Goal: Information Seeking & Learning: Learn about a topic

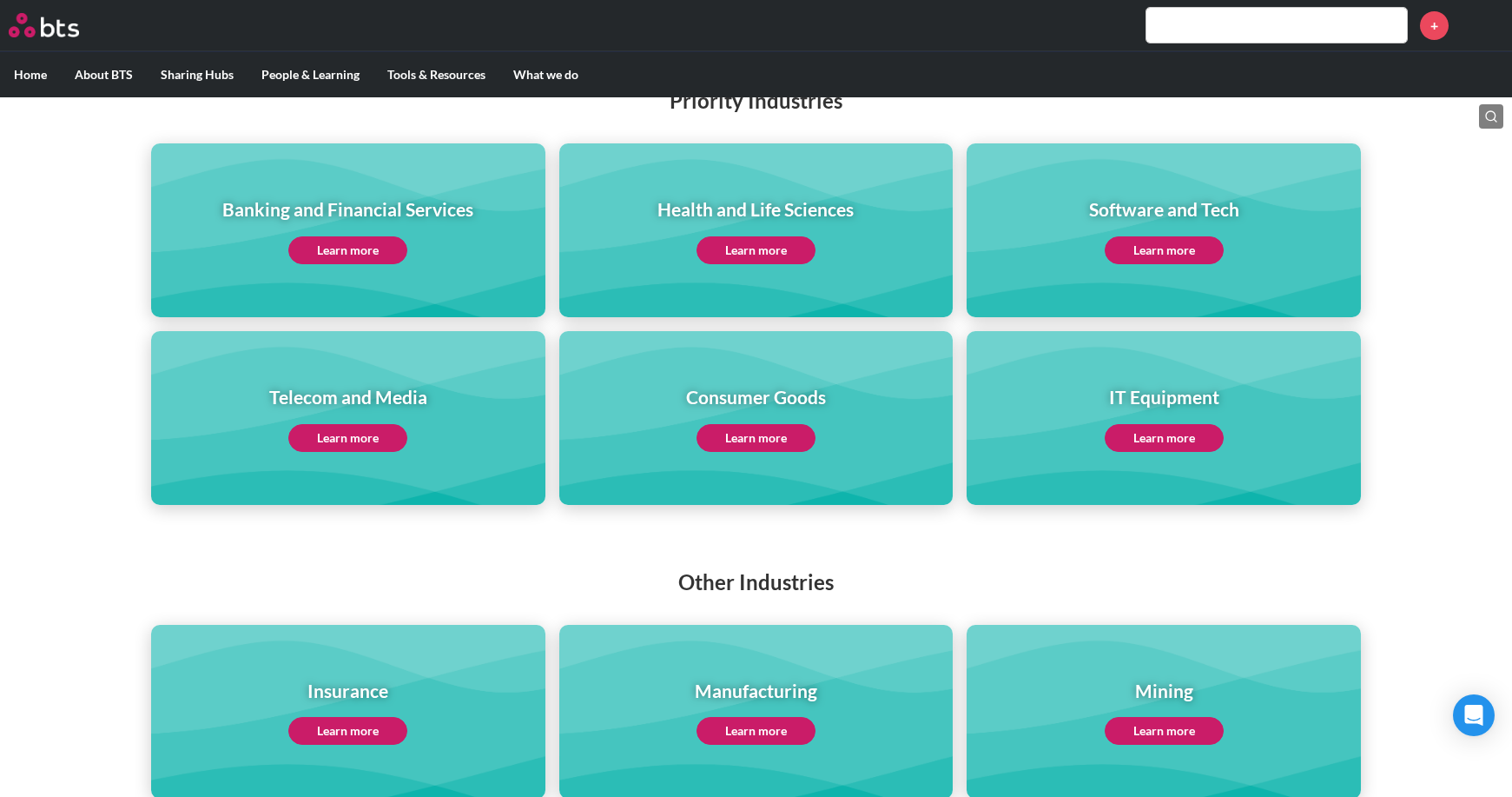
scroll to position [87, 0]
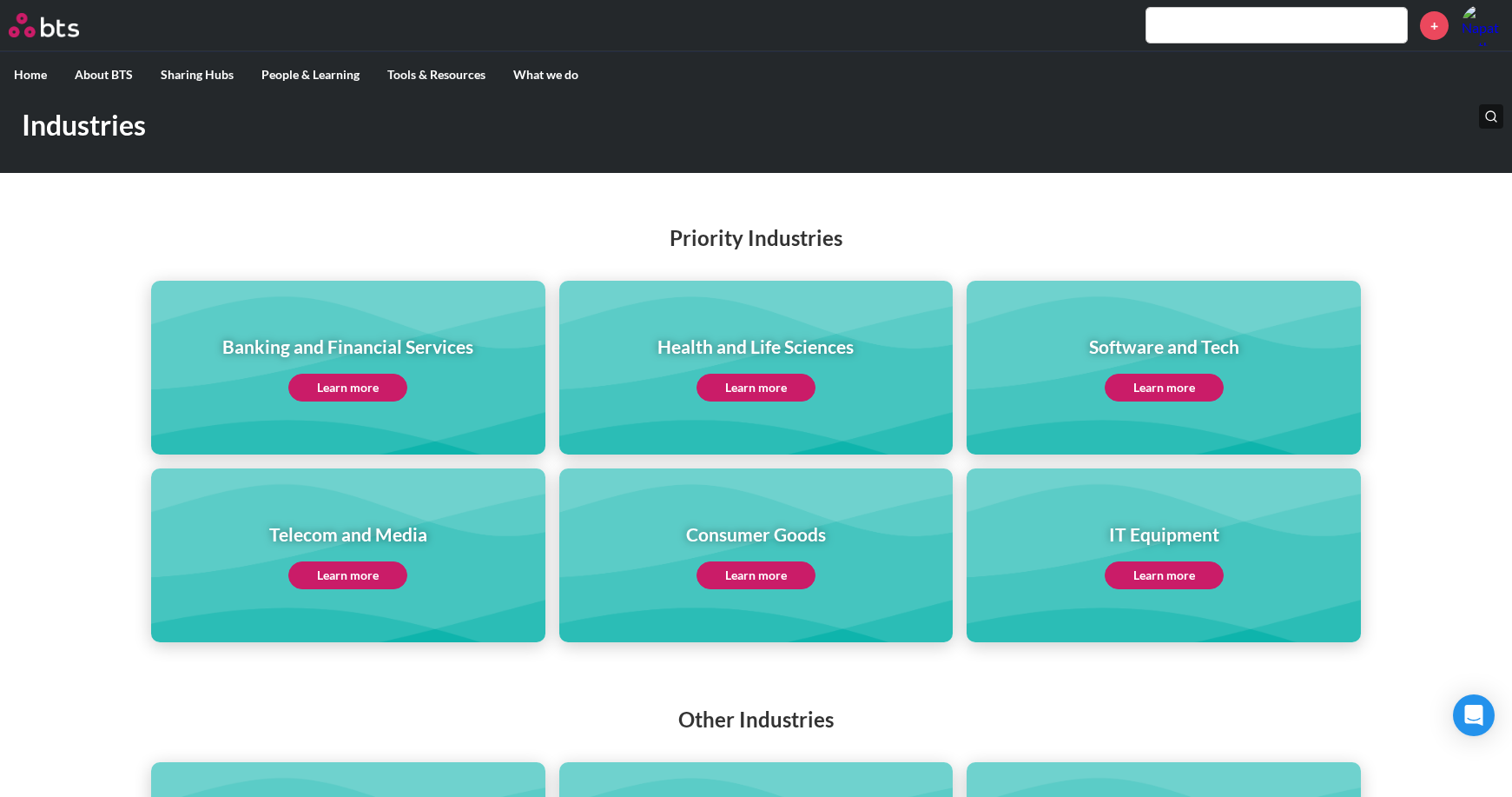
click at [753, 387] on link "Learn more" at bounding box center [756, 387] width 119 height 28
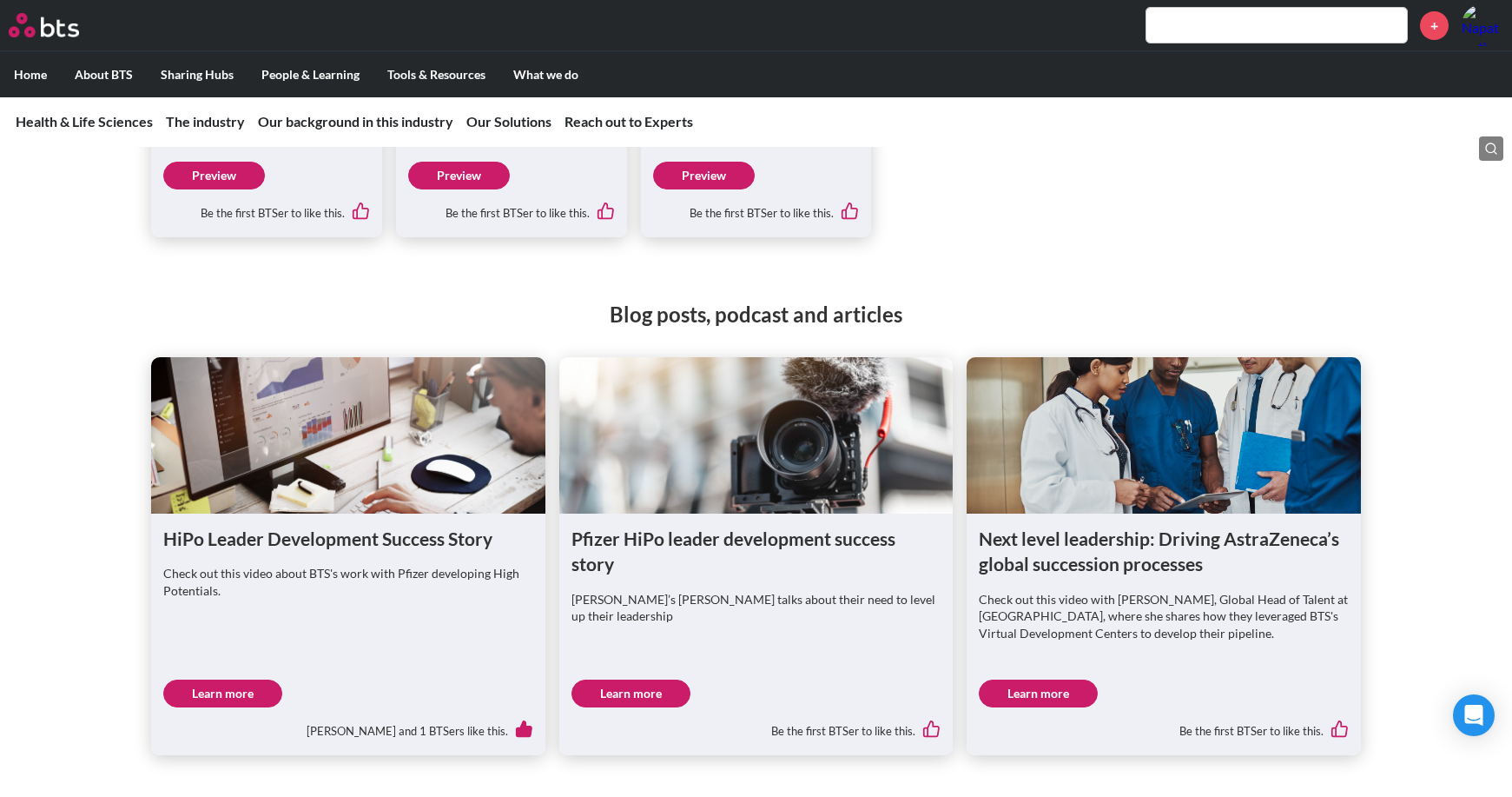
scroll to position [3997, 0]
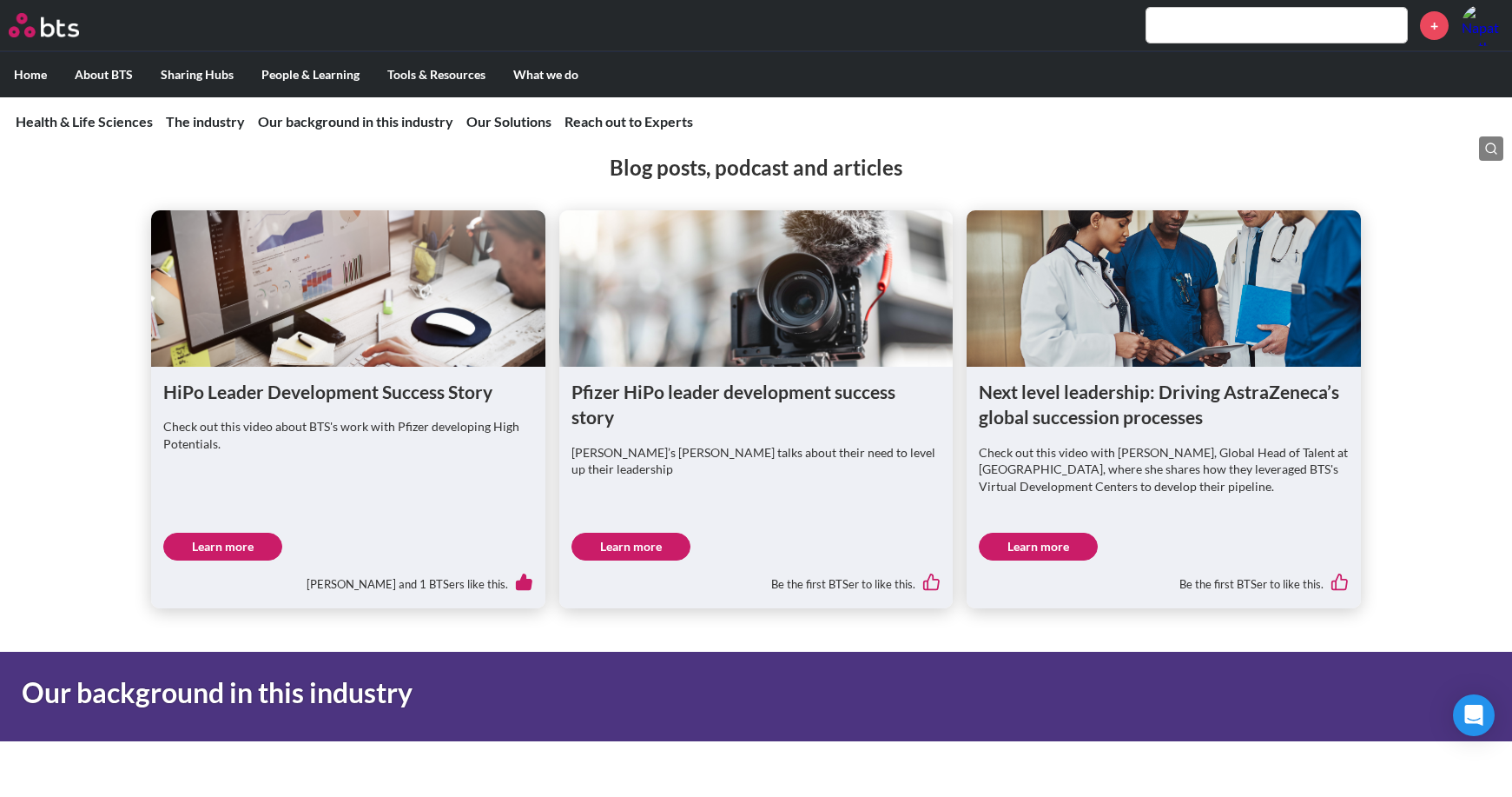
click at [646, 463] on div "Pfizer HiPo leader development success story Pfizer’s Connie Bustamonte talks a…" at bounding box center [756, 487] width 394 height 241
click at [646, 533] on link "Learn more" at bounding box center [631, 546] width 119 height 28
